Goal: Task Accomplishment & Management: Manage account settings

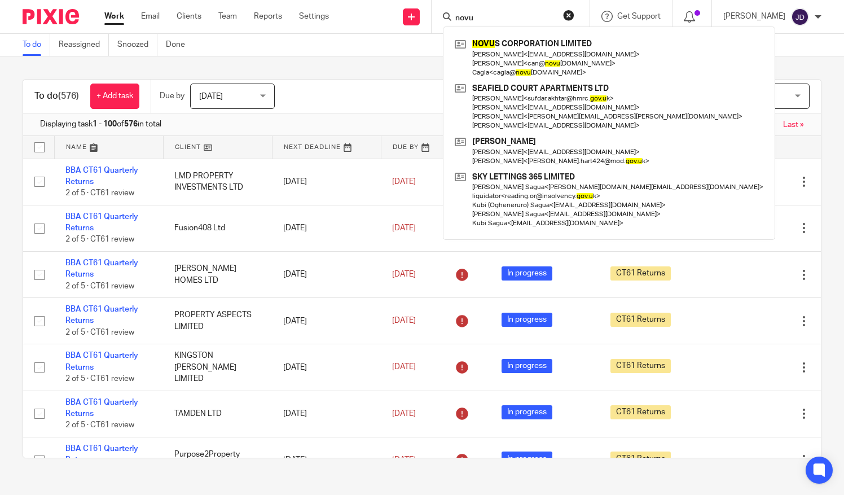
click at [508, 47] on link at bounding box center [609, 58] width 314 height 45
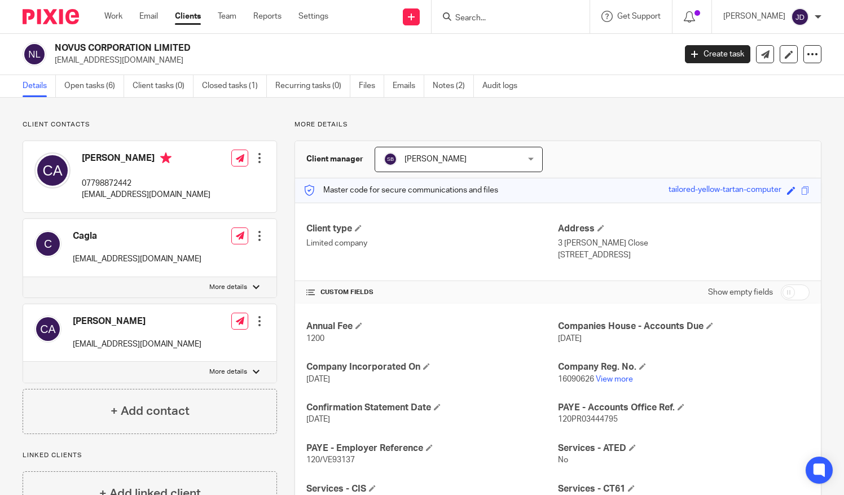
click at [478, 19] on input "Search" at bounding box center [505, 19] width 102 height 10
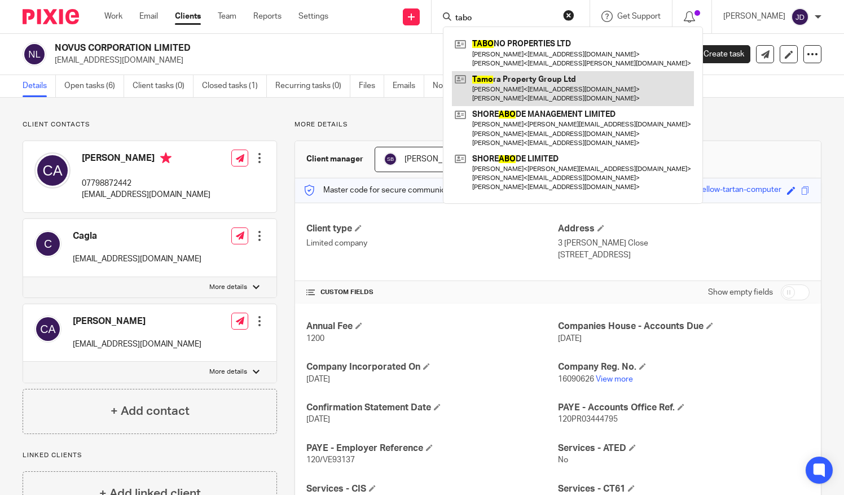
type input "tabo"
click at [567, 71] on link at bounding box center [573, 88] width 242 height 35
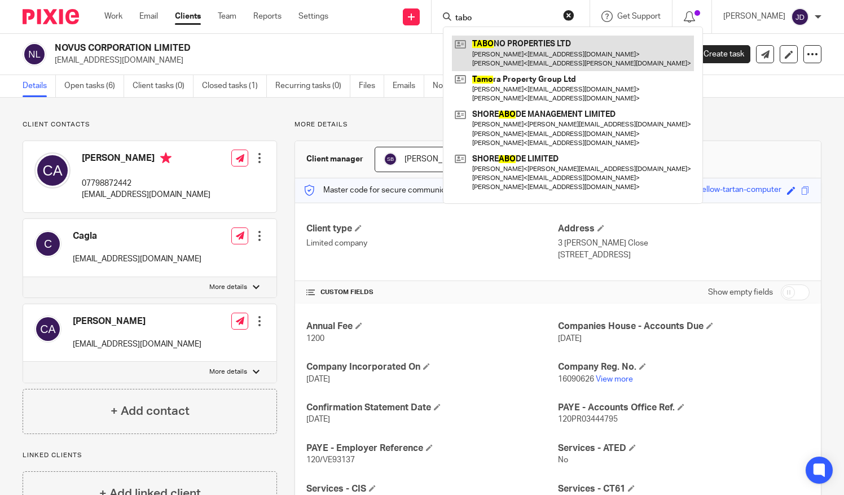
click at [547, 46] on link at bounding box center [573, 53] width 242 height 35
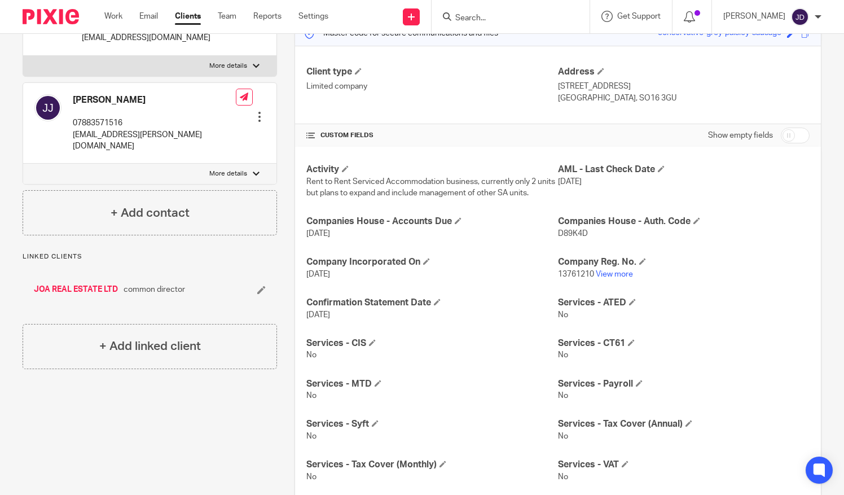
scroll to position [38, 0]
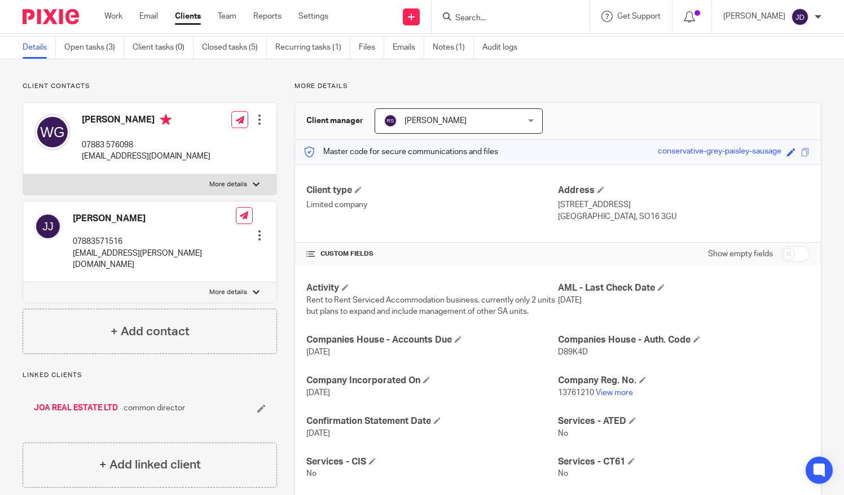
click at [798, 252] on input "checkbox" at bounding box center [795, 254] width 29 height 16
checkbox input "true"
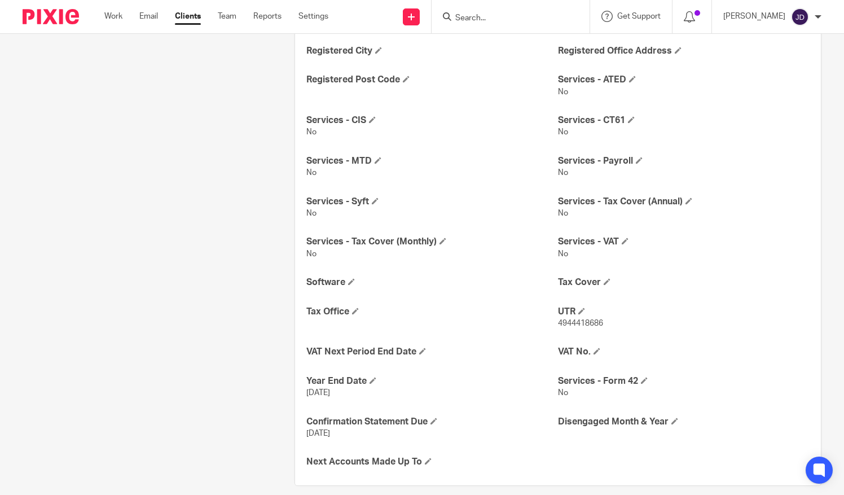
scroll to position [519, 0]
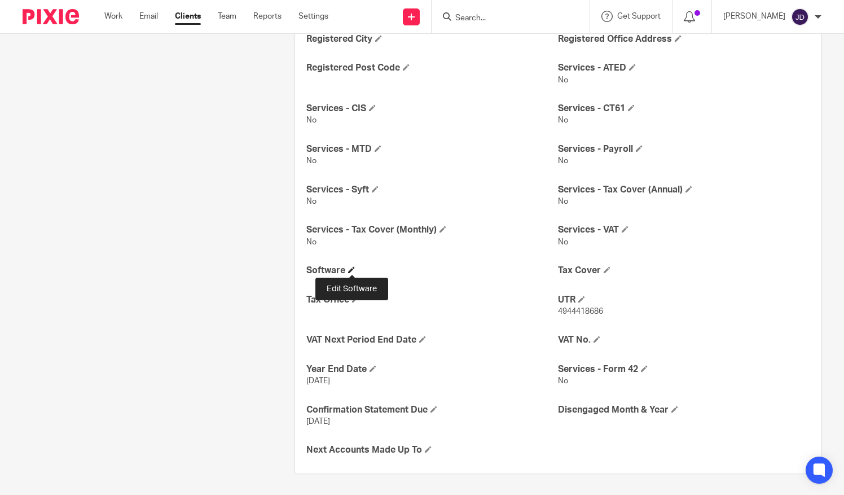
click at [352, 266] on span at bounding box center [351, 269] width 7 height 7
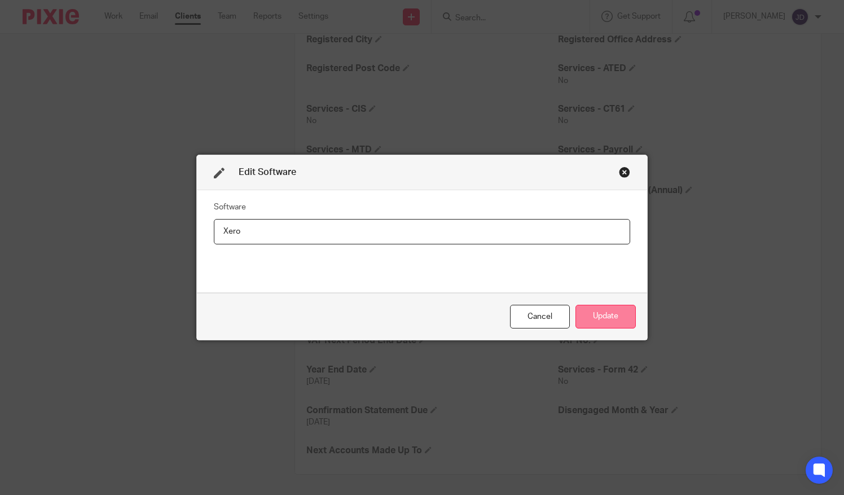
type input "Xero"
click at [594, 310] on button "Update" at bounding box center [606, 317] width 60 height 24
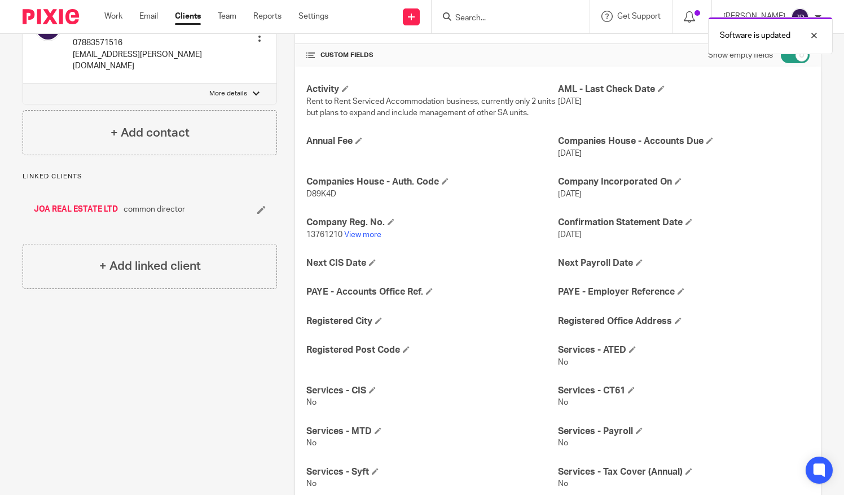
scroll to position [0, 0]
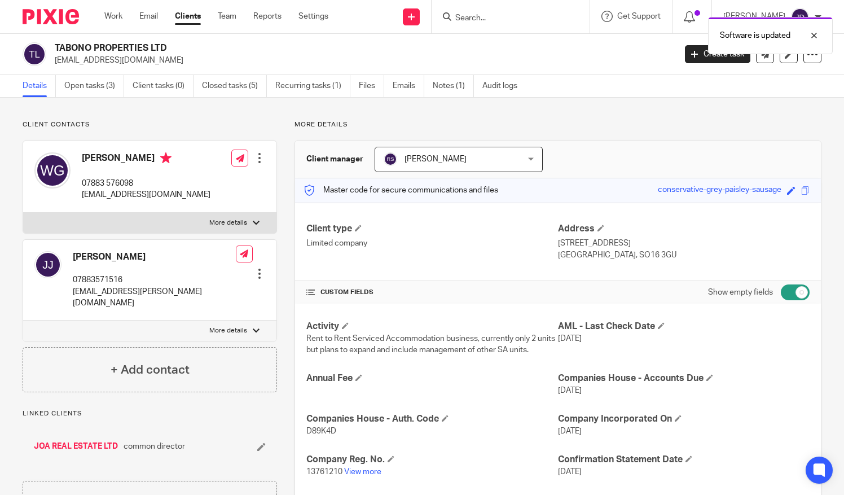
drag, startPoint x: 773, startPoint y: 291, endPoint x: 752, endPoint y: 288, distance: 21.6
click at [781, 290] on input "checkbox" at bounding box center [795, 292] width 29 height 16
checkbox input "false"
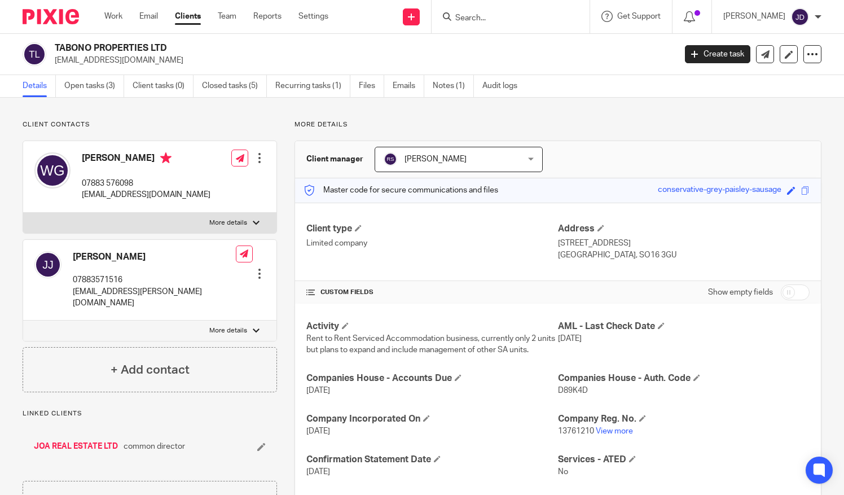
click at [477, 17] on input "Search" at bounding box center [505, 19] width 102 height 10
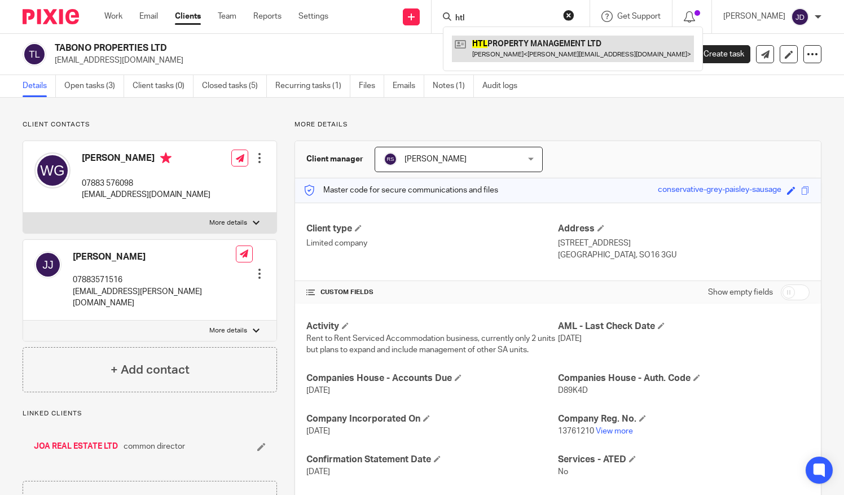
type input "htl"
click at [498, 44] on link at bounding box center [573, 49] width 242 height 26
